Goal: Communication & Community: Ask a question

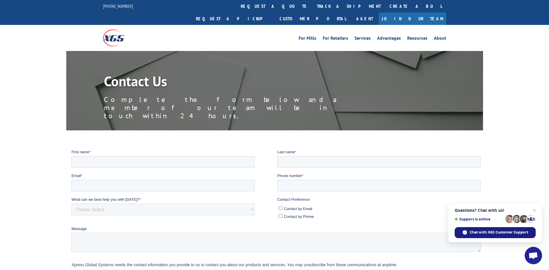
click at [483, 231] on span "Chat with XGS Customer Support" at bounding box center [499, 231] width 58 height 5
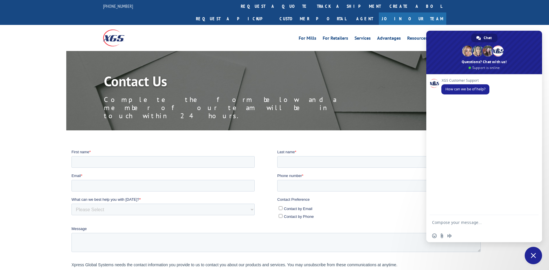
click at [449, 222] on textarea "Compose your message..." at bounding box center [478, 222] width 93 height 14
type textarea "I"
type textarea "I have a PO I need assistance with"
click at [532, 224] on span "Send" at bounding box center [532, 222] width 10 height 10
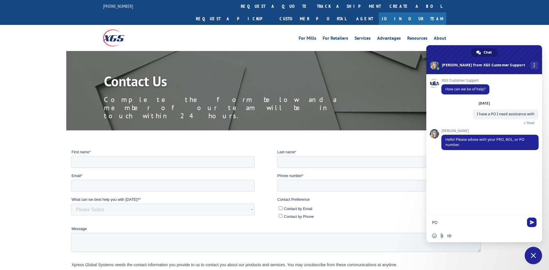
click at [542, 231] on div at bounding box center [274, 235] width 549 height 172
click at [460, 222] on textarea "PO" at bounding box center [478, 222] width 93 height 14
type textarea "PO 20522651"
click at [527, 221] on span "Send" at bounding box center [532, 222] width 10 height 10
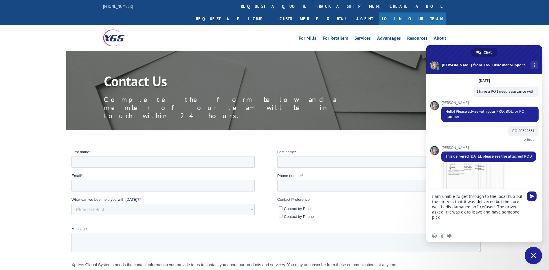
scroll to position [55, 0]
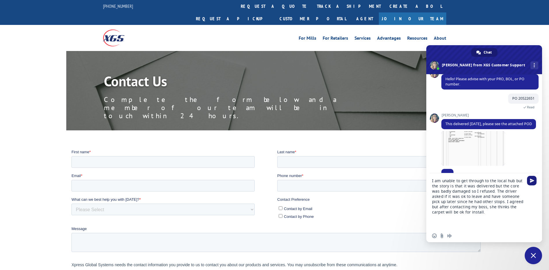
type textarea "I am unable to get through to the local hub but the story is that it was delive…"
click at [531, 179] on span "Send" at bounding box center [532, 180] width 4 height 4
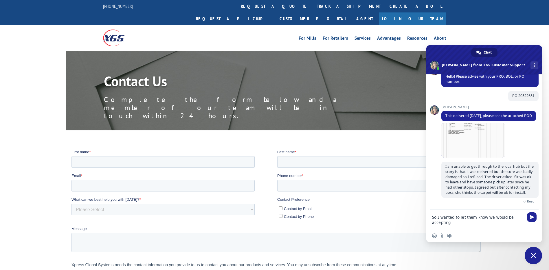
scroll to position [104, 0]
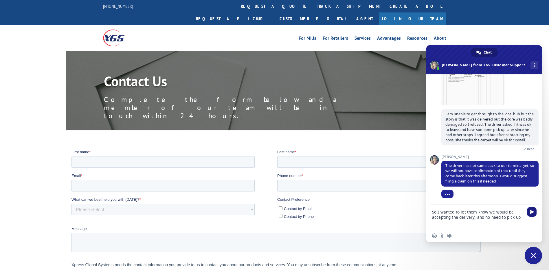
type textarea "So I wanted to let them know we would be accepting the delivery, and no need to…"
click at [531, 210] on span "Send" at bounding box center [532, 212] width 4 height 4
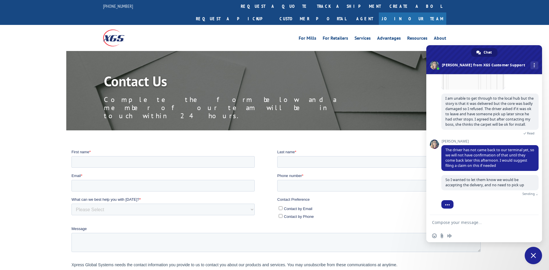
scroll to position [129, 0]
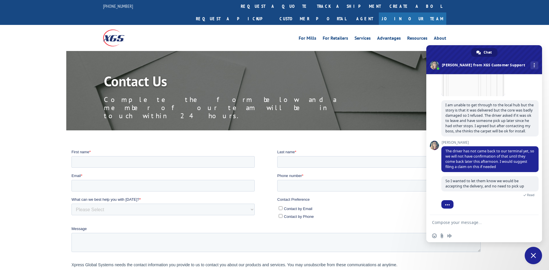
type textarea "M"
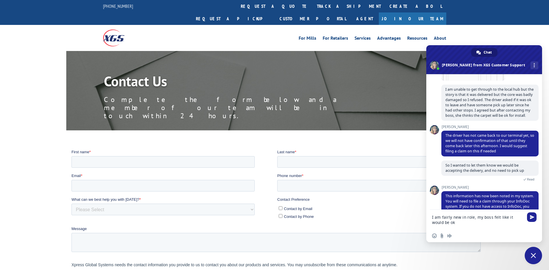
scroll to position [164, 0]
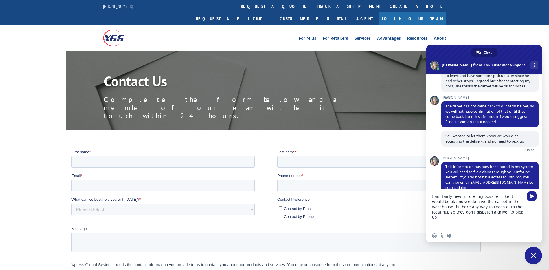
type textarea "I am fairly new in role, my boss felt like it would be ok and we do have the ca…"
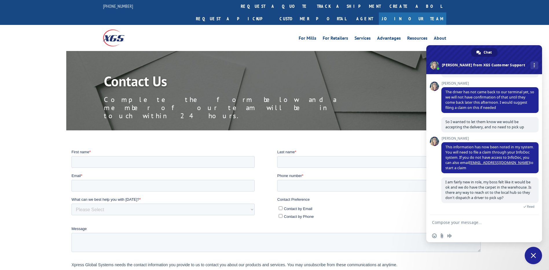
scroll to position [200, 0]
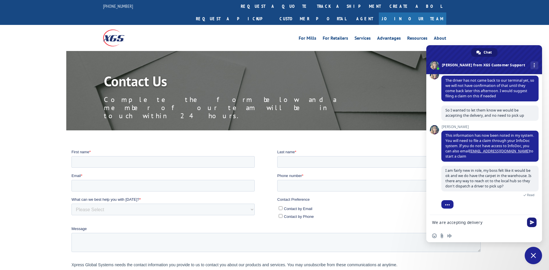
type textarea "We are accepting delivery"
click at [531, 222] on span "Send" at bounding box center [532, 222] width 4 height 4
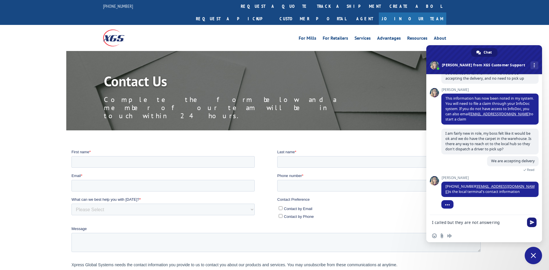
type textarea "I called but they are not answering"
click at [532, 223] on span "Send" at bounding box center [532, 222] width 4 height 4
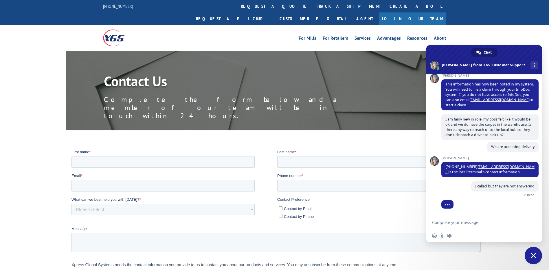
scroll to position [265, 0]
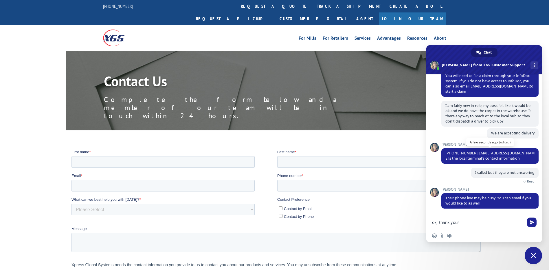
type textarea "ok, thank you!"
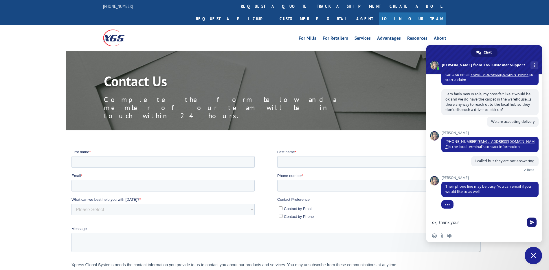
click at [531, 223] on span "Send" at bounding box center [532, 222] width 4 height 4
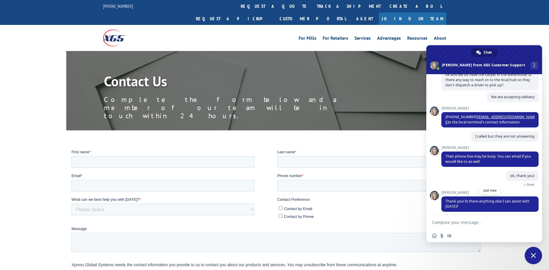
scroll to position [304, 0]
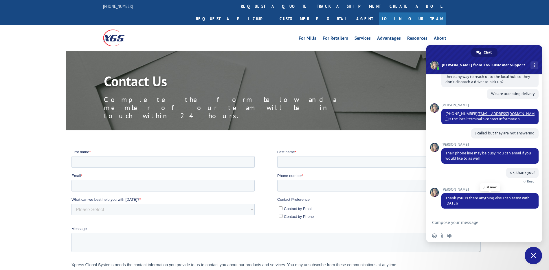
type textarea "B"
click at [432, 223] on div "Have a good rest of your day" at bounding box center [484, 222] width 116 height 14
click at [433, 221] on textarea "Have a good rest of your day" at bounding box center [478, 222] width 93 height 14
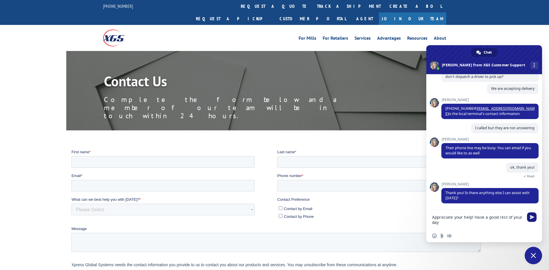
type textarea "Appreciate your help! Have a good rest of your day"
click at [531, 217] on span "Send" at bounding box center [532, 217] width 4 height 4
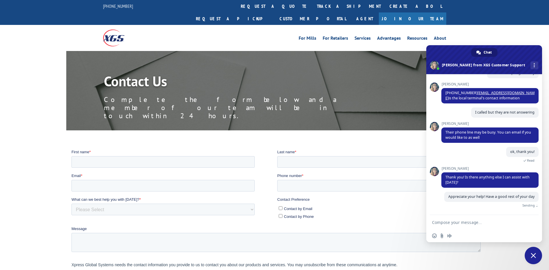
scroll to position [324, 0]
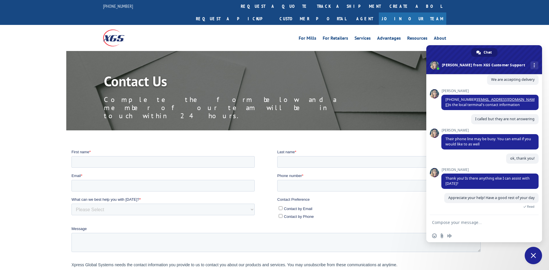
click at [534, 253] on span "Close chat" at bounding box center [533, 255] width 5 height 5
